Goal: Information Seeking & Learning: Learn about a topic

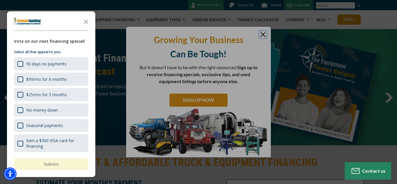
click at [262, 29] on div at bounding box center [198, 92] width 397 height 184
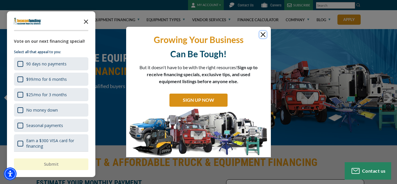
click at [88, 23] on icon "Close the survey" at bounding box center [86, 21] width 12 height 12
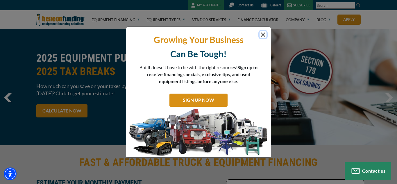
click at [263, 35] on button "Close" at bounding box center [262, 34] width 7 height 7
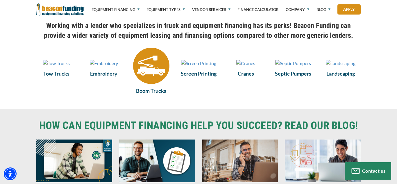
scroll to position [428, 0]
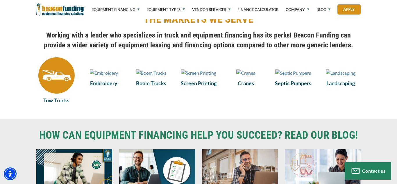
click at [58, 83] on img at bounding box center [56, 75] width 36 height 36
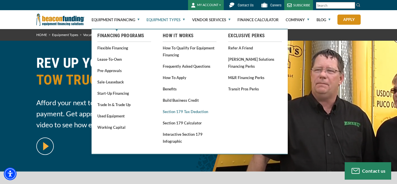
click at [183, 109] on link "Section 179 Tax Deduction" at bounding box center [190, 111] width 54 height 7
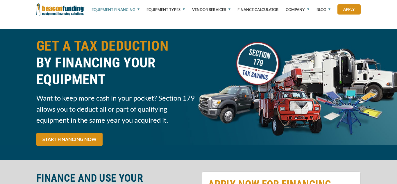
type input "75000"
